Goal: Task Accomplishment & Management: Manage account settings

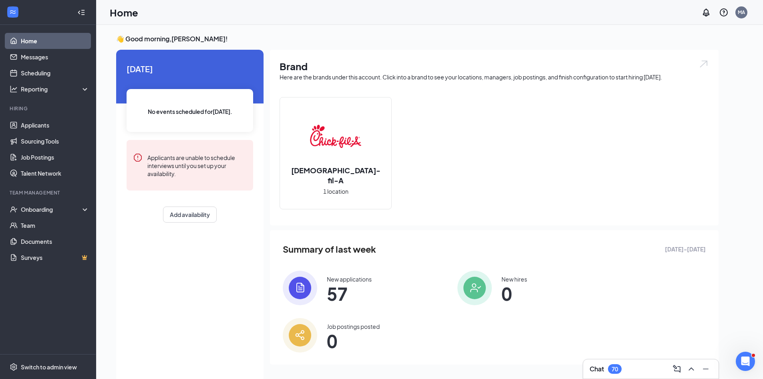
click at [343, 295] on span "57" at bounding box center [349, 293] width 45 height 14
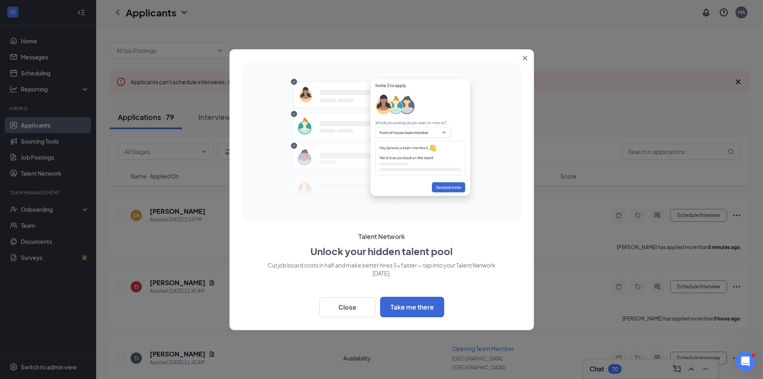
click at [525, 58] on icon "Close" at bounding box center [525, 58] width 4 height 4
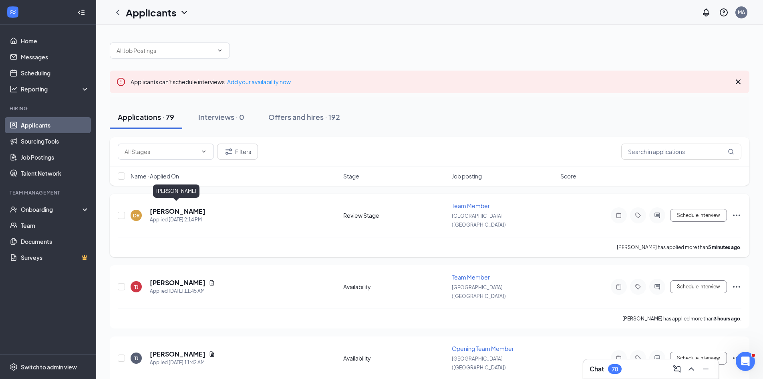
click at [189, 207] on h5 "[PERSON_NAME]" at bounding box center [178, 211] width 56 height 9
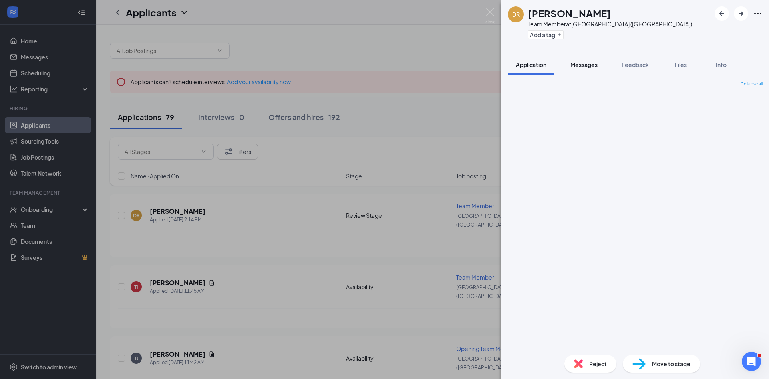
click at [591, 65] on span "Messages" at bounding box center [584, 64] width 27 height 7
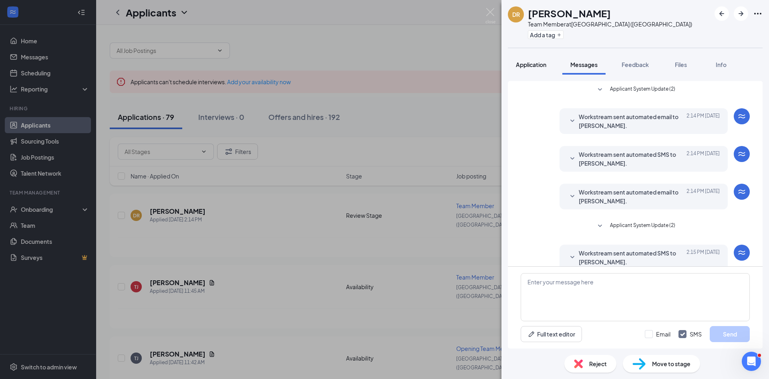
click at [521, 58] on button "Application" at bounding box center [531, 64] width 46 height 20
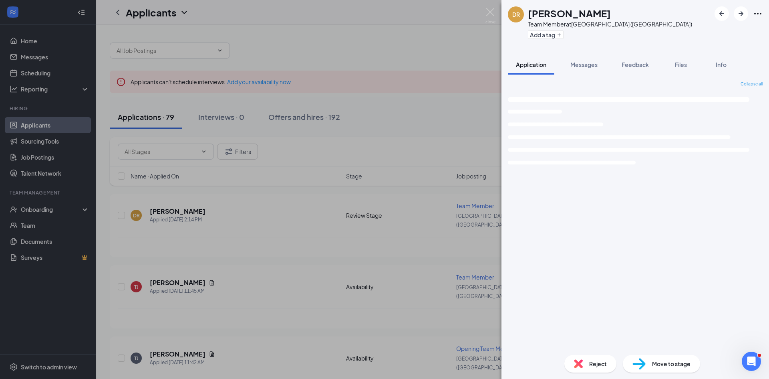
click at [523, 61] on button "Application" at bounding box center [531, 64] width 46 height 20
click at [636, 62] on span "Feedback" at bounding box center [635, 64] width 27 height 7
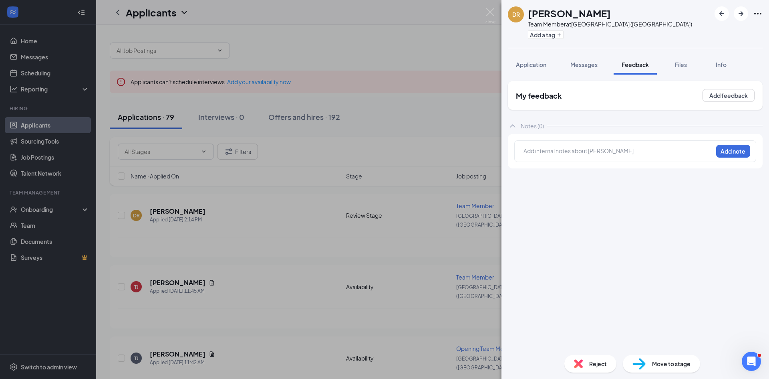
click at [687, 65] on span "Files" at bounding box center [681, 64] width 12 height 7
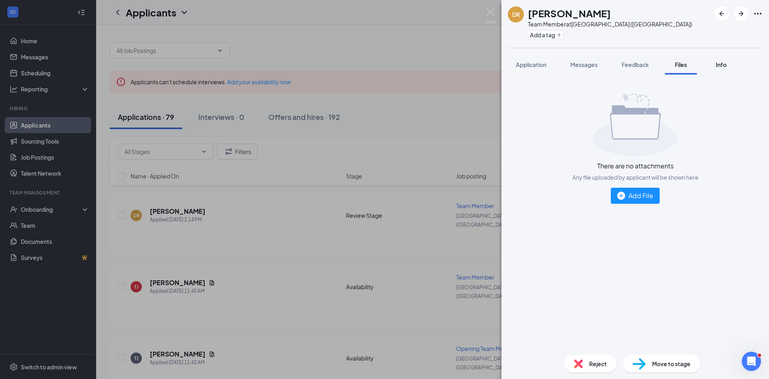
click at [724, 65] on span "Info" at bounding box center [721, 64] width 11 height 7
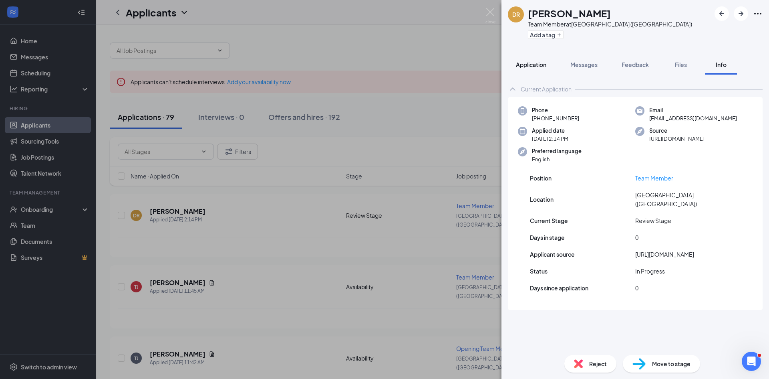
click at [526, 67] on span "Application" at bounding box center [531, 64] width 30 height 7
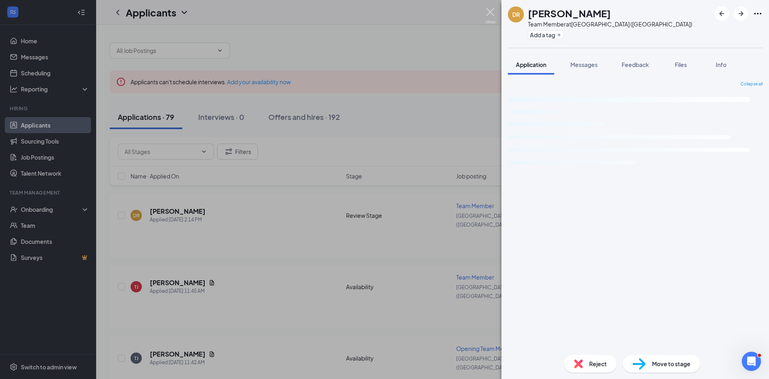
click at [487, 16] on img at bounding box center [491, 16] width 10 height 16
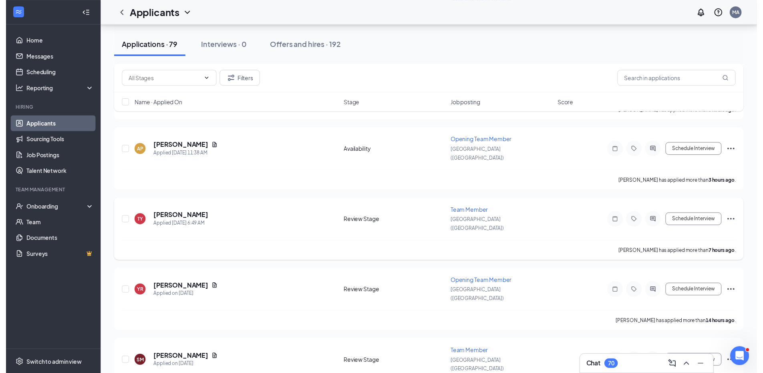
scroll to position [361, 0]
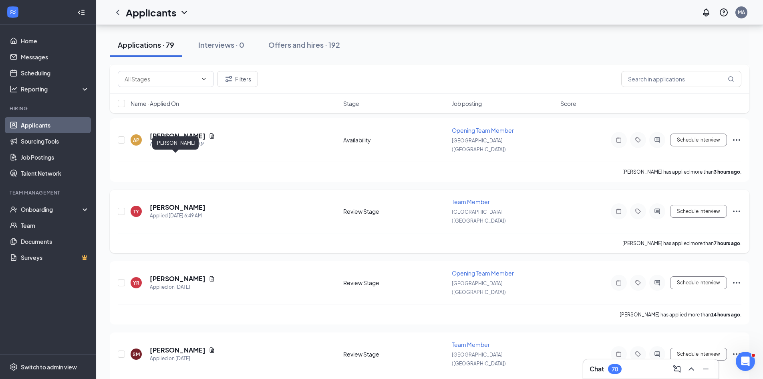
click at [175, 203] on h5 "[PERSON_NAME]" at bounding box center [178, 207] width 56 height 9
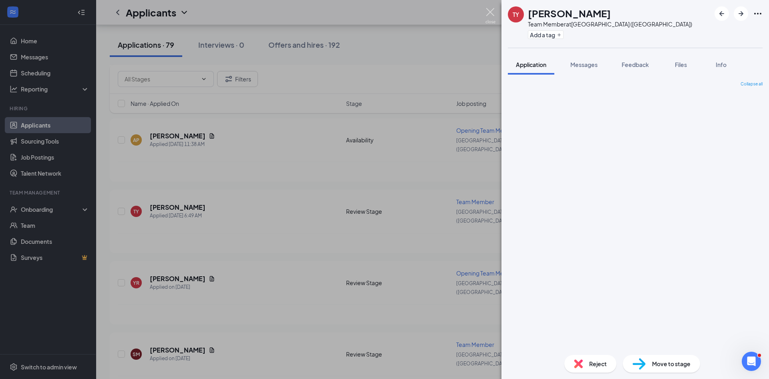
click at [487, 10] on img at bounding box center [491, 16] width 10 height 16
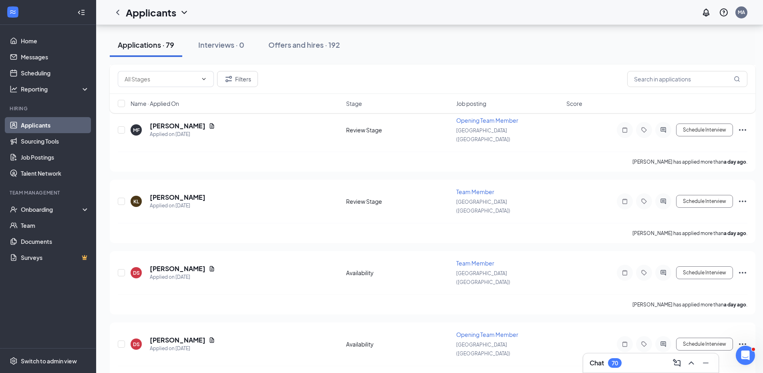
scroll to position [922, 0]
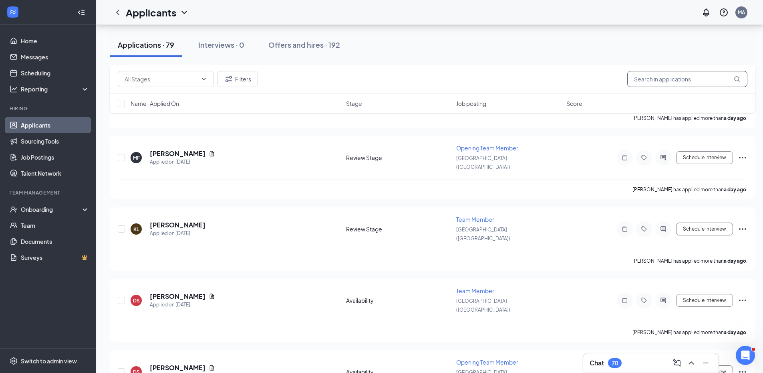
click at [646, 75] on input "text" at bounding box center [688, 79] width 120 height 16
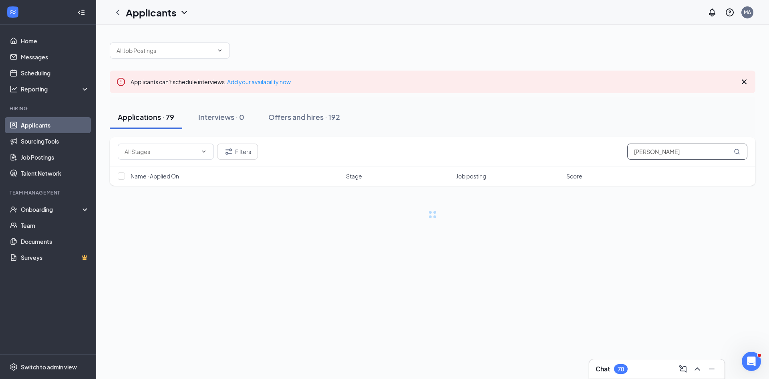
type input "[PERSON_NAME]"
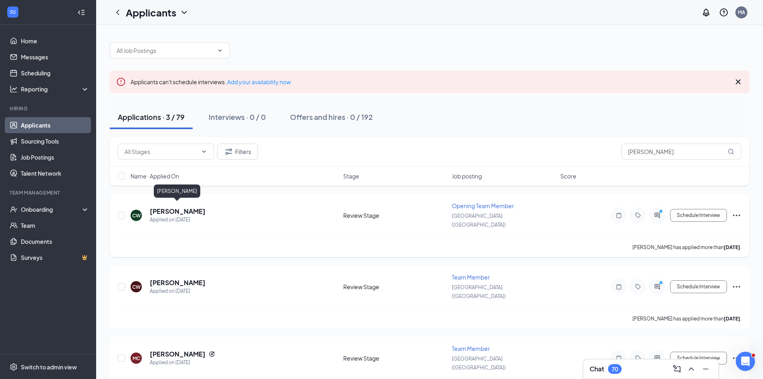
click at [199, 207] on h5 "[PERSON_NAME]" at bounding box center [178, 211] width 56 height 9
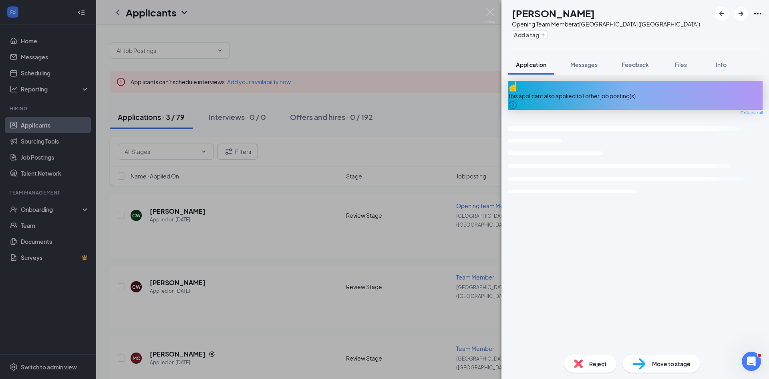
click at [196, 273] on div "[PERSON_NAME] Wollborg Opening Team Member at [GEOGRAPHIC_DATA] ([GEOGRAPHIC_DA…" at bounding box center [384, 189] width 769 height 379
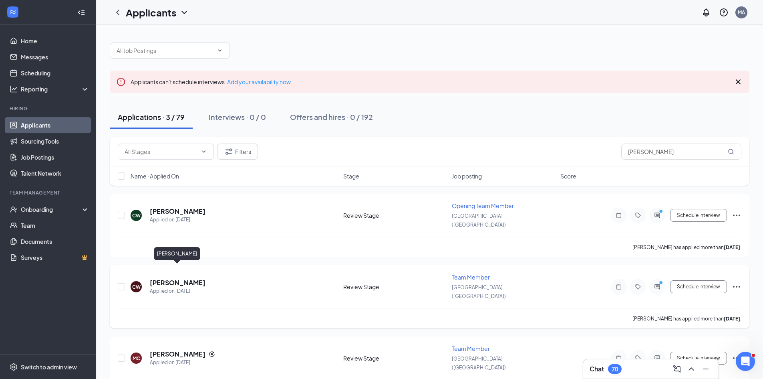
click at [196, 278] on h5 "[PERSON_NAME]" at bounding box center [178, 282] width 56 height 9
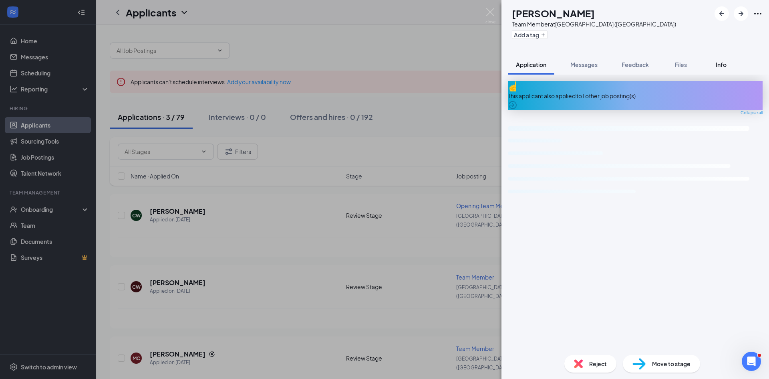
click at [723, 65] on span "Info" at bounding box center [721, 64] width 11 height 7
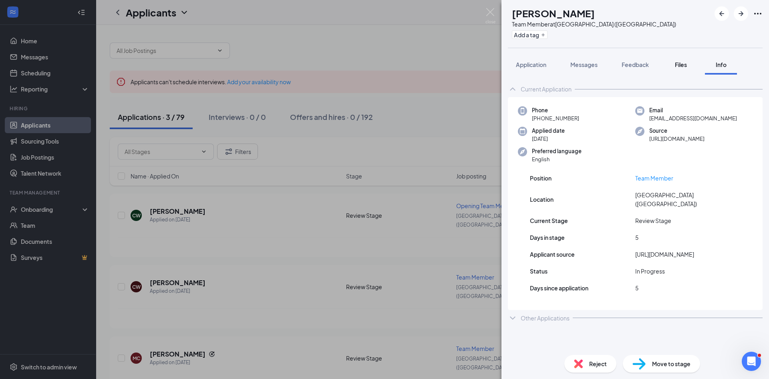
click at [685, 64] on span "Files" at bounding box center [681, 64] width 12 height 7
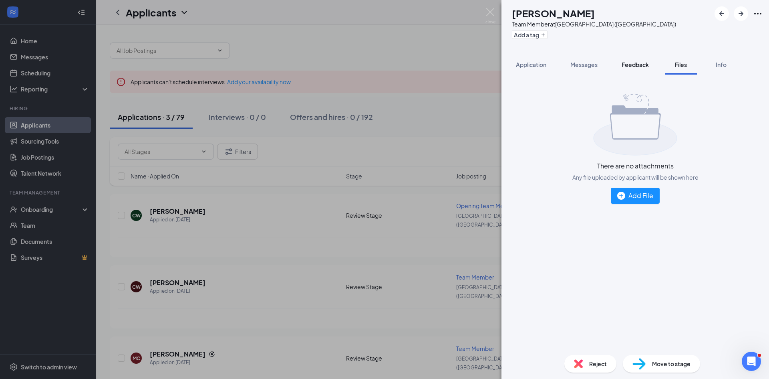
click at [642, 66] on span "Feedback" at bounding box center [635, 64] width 27 height 7
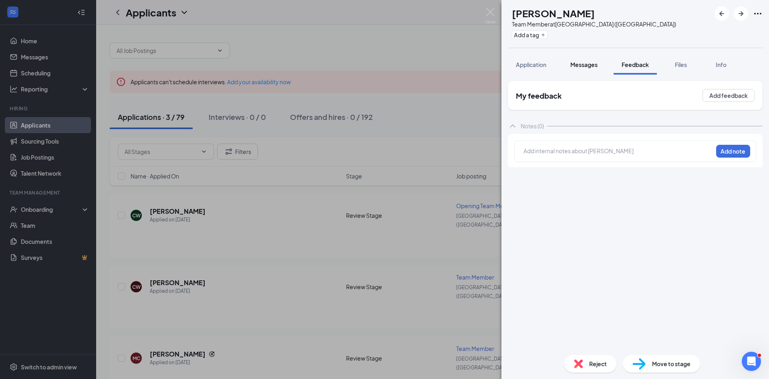
click at [598, 67] on span "Messages" at bounding box center [584, 64] width 27 height 7
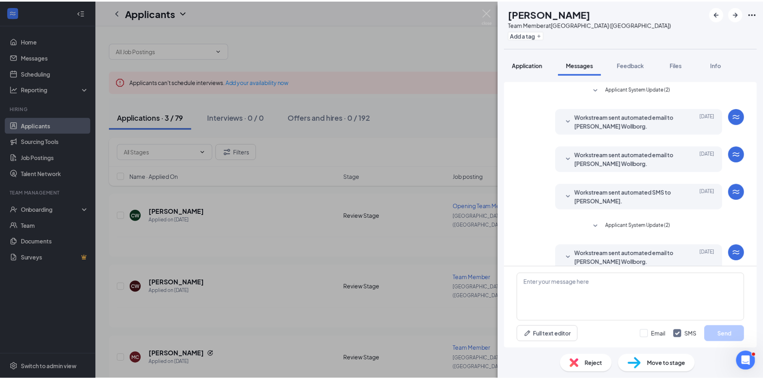
scroll to position [24, 0]
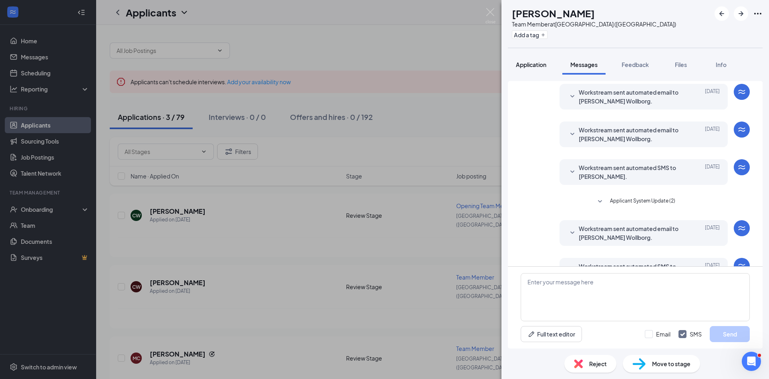
click at [531, 71] on button "Application" at bounding box center [531, 64] width 46 height 20
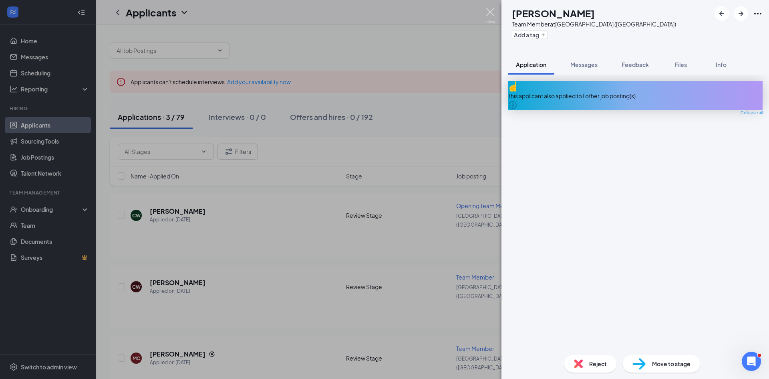
click at [490, 18] on img at bounding box center [491, 16] width 10 height 16
